Goal: Task Accomplishment & Management: Manage account settings

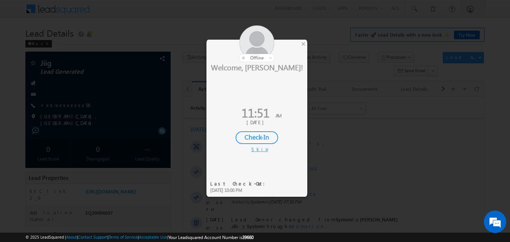
click at [262, 141] on div "Check-In" at bounding box center [257, 137] width 43 height 13
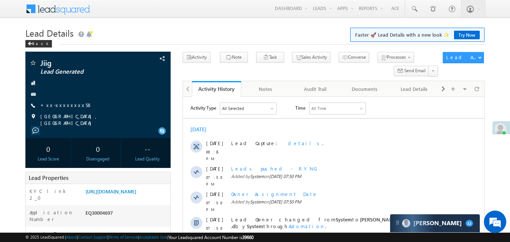
click at [251, 100] on div at bounding box center [255, 121] width 510 height 242
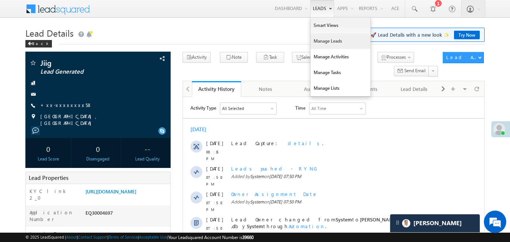
click at [337, 40] on link "Manage Leads" at bounding box center [341, 41] width 60 height 16
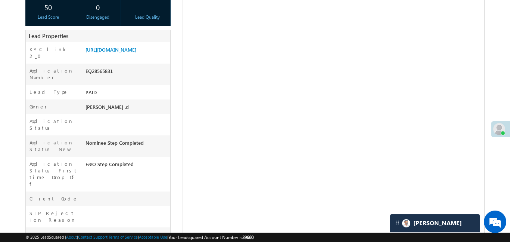
scroll to position [139, 0]
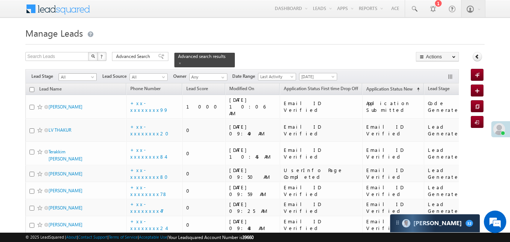
click at [83, 74] on span "All" at bounding box center [76, 77] width 35 height 7
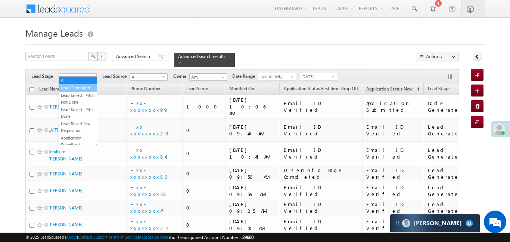
click at [79, 88] on link "Lead Generated" at bounding box center [78, 87] width 38 height 7
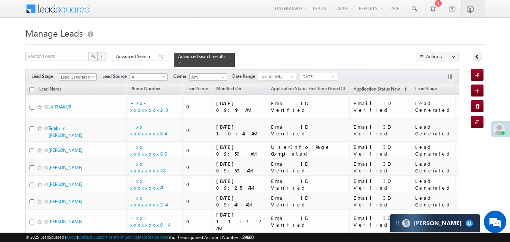
click at [320, 73] on link "[DATE]" at bounding box center [318, 76] width 38 height 7
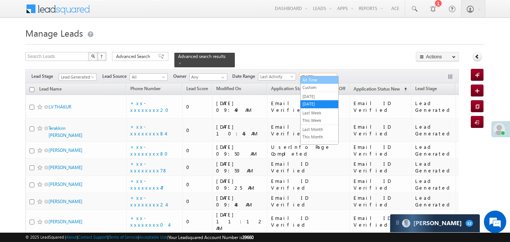
click at [320, 79] on link "All Time" at bounding box center [320, 80] width 38 height 7
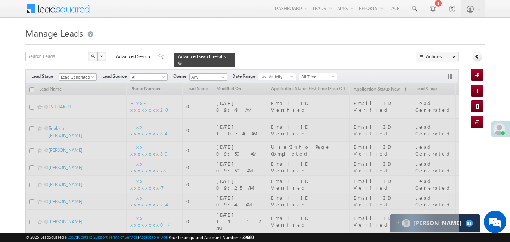
click at [182, 61] on span at bounding box center [180, 63] width 4 height 4
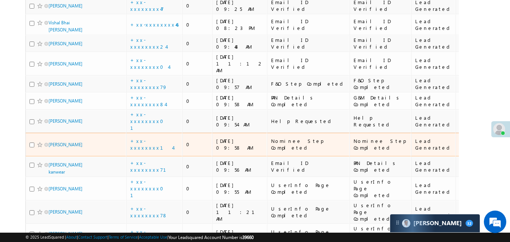
scroll to position [196, 0]
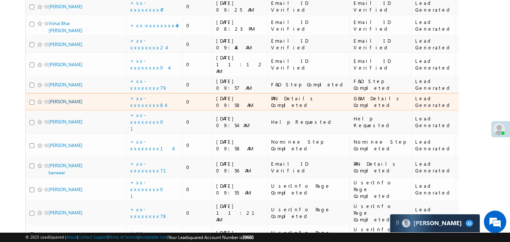
click at [94, 98] on div "Jitendar Kushwaha" at bounding box center [75, 103] width 93 height 10
click at [96, 98] on div "Jitendar Kushwaha" at bounding box center [75, 103] width 93 height 10
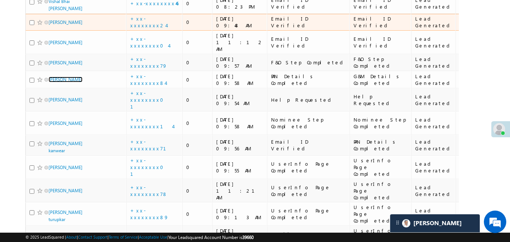
scroll to position [220, 0]
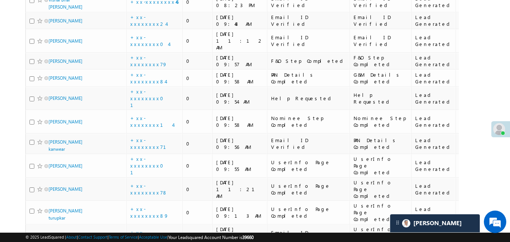
click at [480, 44] on div "Search Leads X ? 19 results found Advanced Search Advanced Search Advanced sear…" at bounding box center [254, 72] width 459 height 480
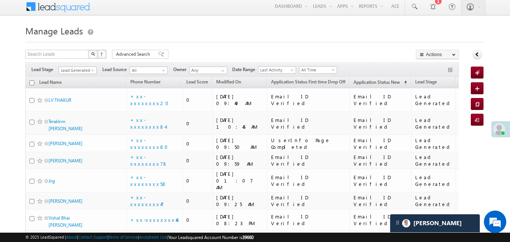
scroll to position [0, 0]
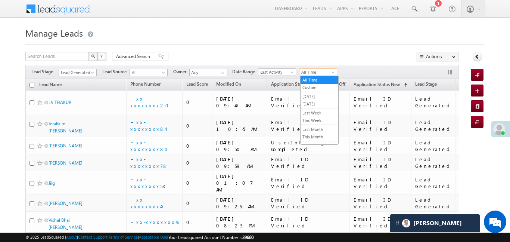
drag, startPoint x: 300, startPoint y: 71, endPoint x: 312, endPoint y: 84, distance: 18.5
click at [301, 70] on span "All Time" at bounding box center [316, 72] width 35 height 7
click at [314, 97] on link "[DATE]" at bounding box center [320, 96] width 38 height 7
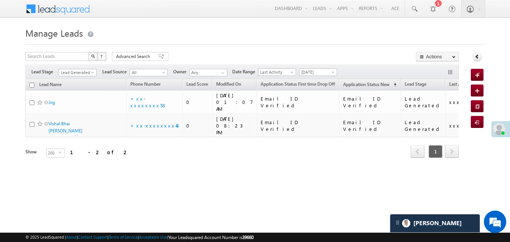
click at [83, 66] on div "Filters Lead Stage All Lead Generated Lead Talked - Pitch Not Done Lead Talked …" at bounding box center [241, 72] width 433 height 14
click at [83, 67] on div "Filters Lead Stage All Lead Generated Lead Talked - Pitch Not Done Lead Talked …" at bounding box center [241, 72] width 433 height 14
click at [88, 72] on span "Lead Generated" at bounding box center [76, 72] width 35 height 7
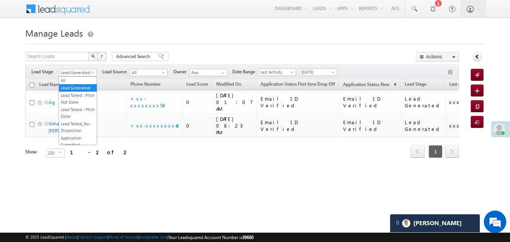
click at [91, 75] on span at bounding box center [93, 74] width 6 height 6
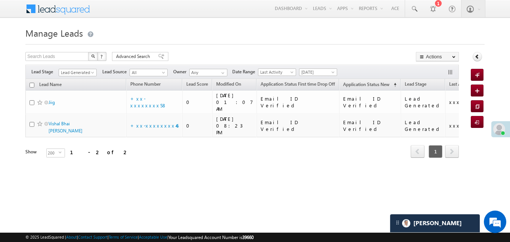
click at [83, 68] on span "Lead Generated" at bounding box center [78, 71] width 38 height 6
click at [79, 72] on span "Lead Generated" at bounding box center [76, 72] width 35 height 7
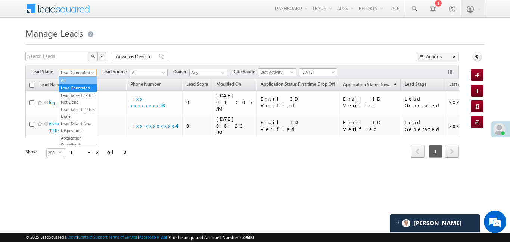
click at [79, 77] on link "All" at bounding box center [78, 80] width 38 height 7
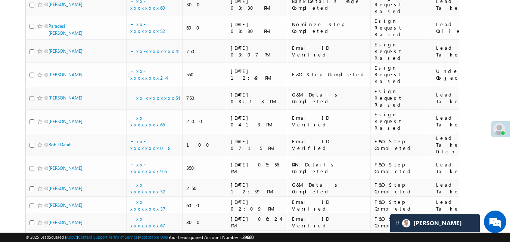
scroll to position [2741, 0]
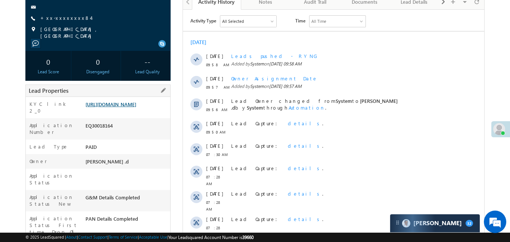
scroll to position [91, 0]
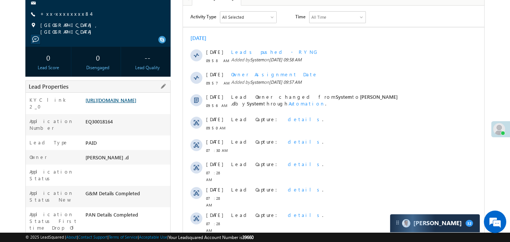
click at [136, 99] on link "https://angelbroking1-pk3em7sa.customui-test.leadsquared.com?leadId=48edc244-71…" at bounding box center [110, 100] width 51 height 6
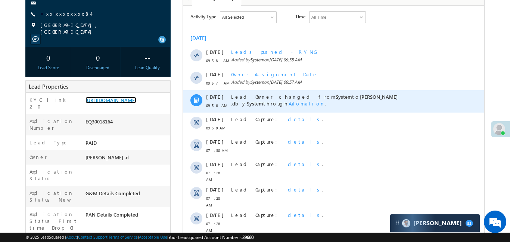
scroll to position [321, 0]
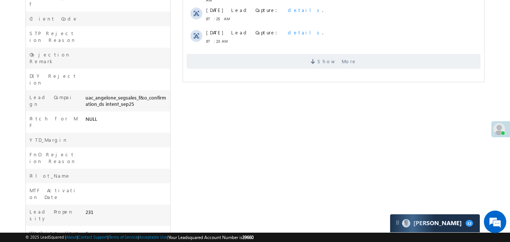
click at [312, 48] on div "Show More" at bounding box center [333, 58] width 301 height 21
click at [316, 54] on span "Show More" at bounding box center [333, 61] width 294 height 15
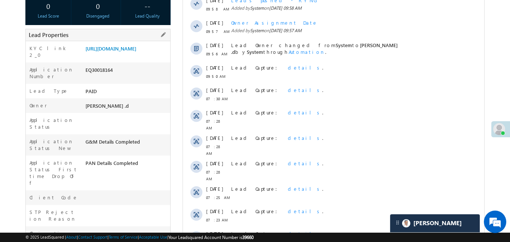
scroll to position [167, 0]
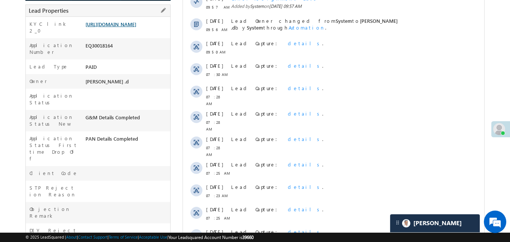
click at [136, 27] on link "https://angelbroking1-pk3em7sa.customui-test.leadsquared.com?leadId=48edc244-71…" at bounding box center [110, 24] width 51 height 6
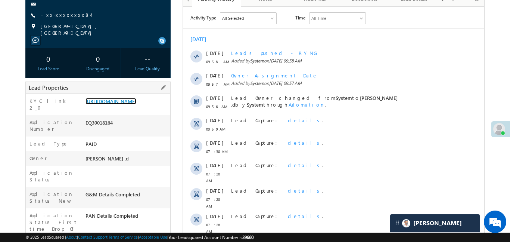
scroll to position [20, 0]
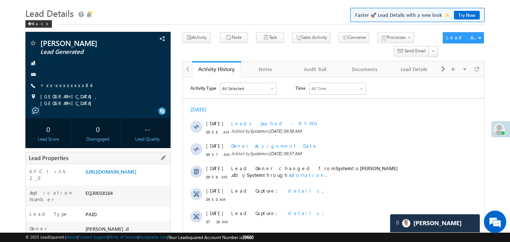
click at [142, 178] on div "https://angelbroking1-pk3em7sa.customui-test.leadsquared.com?leadId=48edc244-71…" at bounding box center [127, 173] width 87 height 10
click at [136, 174] on link "https://angelbroking1-pk3em7sa.customui-test.leadsquared.com?leadId=48edc244-71…" at bounding box center [110, 171] width 51 height 6
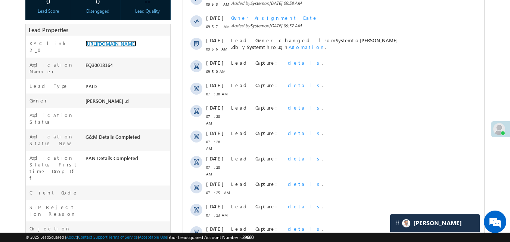
scroll to position [30, 0]
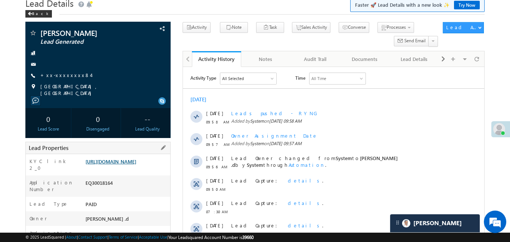
click at [136, 163] on link "https://angelbroking1-pk3em7sa.customui-test.leadsquared.com?leadId=48edc244-71…" at bounding box center [110, 161] width 51 height 6
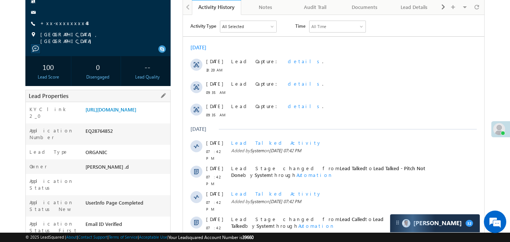
scroll to position [97, 0]
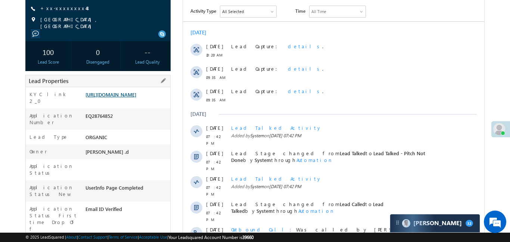
click at [136, 97] on link "https://angelbroking1-pk3em7sa.customui-test.leadsquared.com?leadId=308b1623-06…" at bounding box center [110, 94] width 51 height 6
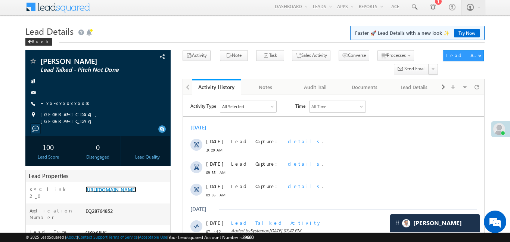
scroll to position [0, 0]
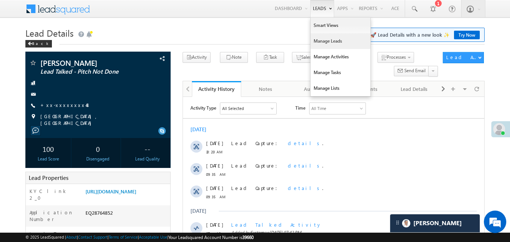
click at [330, 42] on link "Manage Leads" at bounding box center [341, 41] width 60 height 16
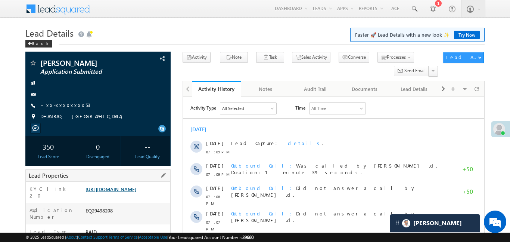
drag, startPoint x: 131, startPoint y: 177, endPoint x: 142, endPoint y: 197, distance: 22.9
click at [136, 192] on link "https://angelbroking1-pk3em7sa.customui-test.leadsquared.com?leadId=8cfd4d22-33…" at bounding box center [110, 189] width 51 height 6
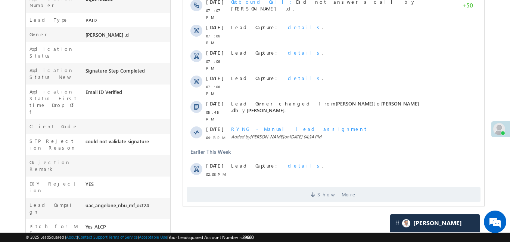
scroll to position [315, 0]
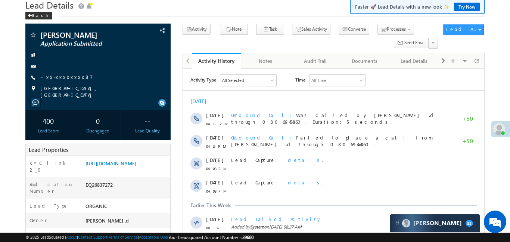
scroll to position [40, 0]
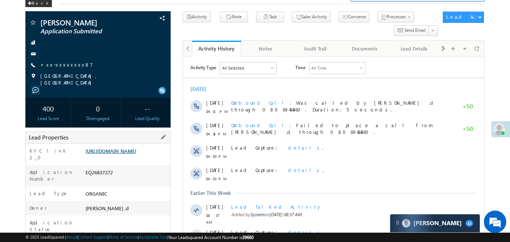
click at [136, 154] on link "[URL][DOMAIN_NAME]" at bounding box center [110, 150] width 51 height 6
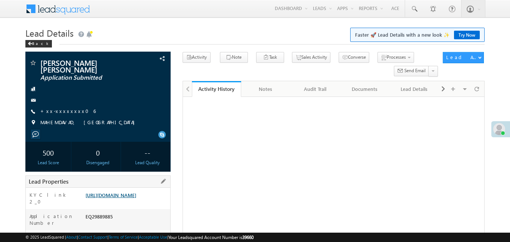
click at [136, 192] on link "[URL][DOMAIN_NAME]" at bounding box center [110, 195] width 51 height 6
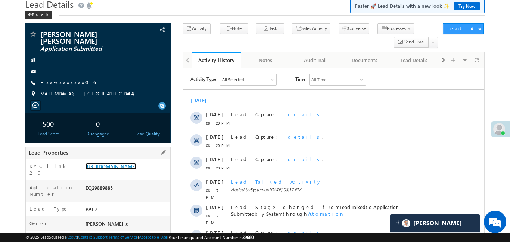
scroll to position [48, 0]
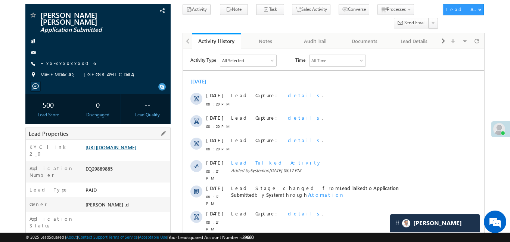
click at [136, 150] on link "[URL][DOMAIN_NAME]" at bounding box center [110, 147] width 51 height 6
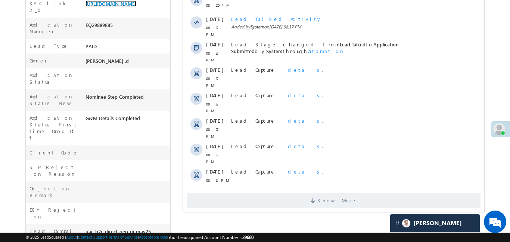
scroll to position [211, 0]
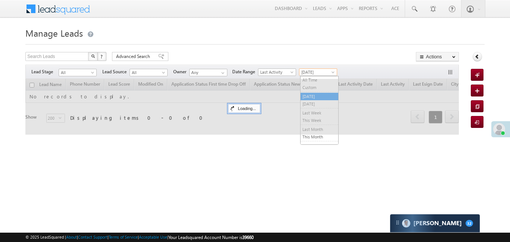
click at [320, 71] on span "[DATE]" at bounding box center [316, 72] width 35 height 7
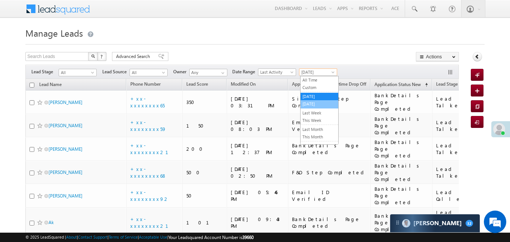
click at [308, 105] on link "[DATE]" at bounding box center [320, 103] width 38 height 7
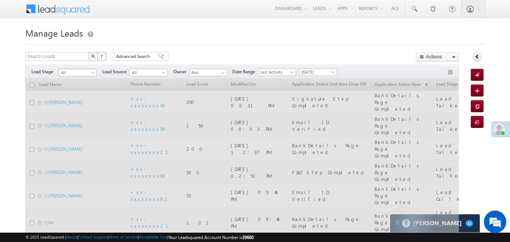
click at [84, 68] on span "All" at bounding box center [78, 71] width 38 height 6
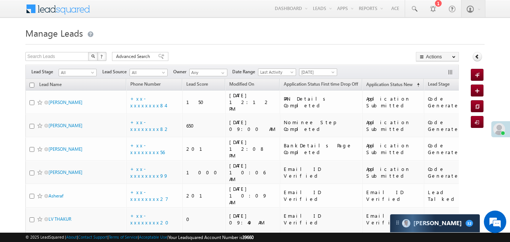
scroll to position [211, 0]
